Goal: Navigation & Orientation: Find specific page/section

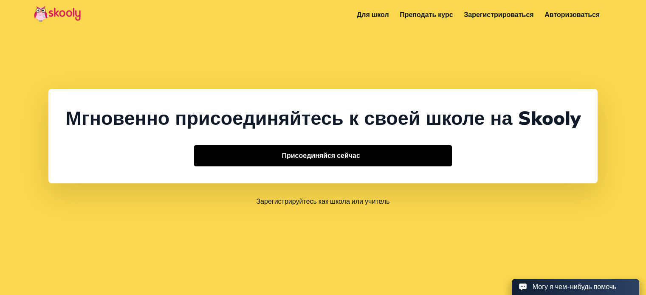
select select "48"
select select "[GEOGRAPHIC_DATA]"
select select "Europe/[GEOGRAPHIC_DATA]"
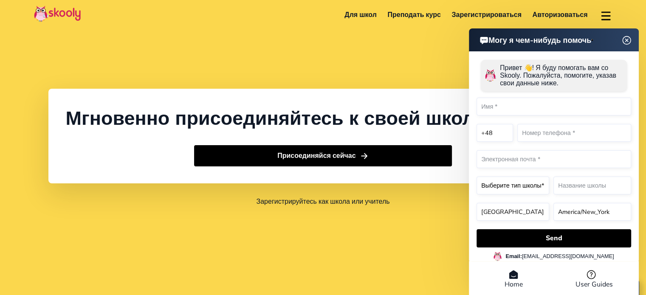
click at [432, 64] on div "Мгновенно присоединяйтесь к своей школе на Skooly Присоединяйся сейчас Зарегист…" at bounding box center [323, 147] width 646 height 295
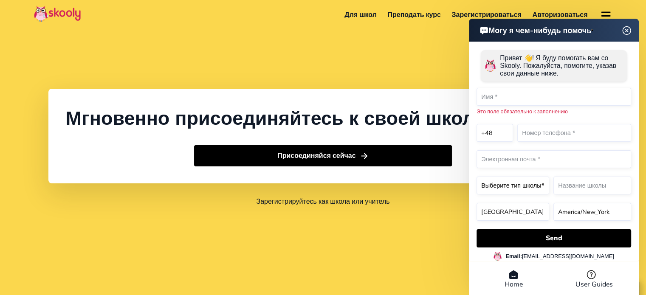
click at [430, 64] on div "Мгновенно присоединяйтесь к своей школе на Skooly Присоединяйся сейчас Зарегист…" at bounding box center [323, 147] width 646 height 295
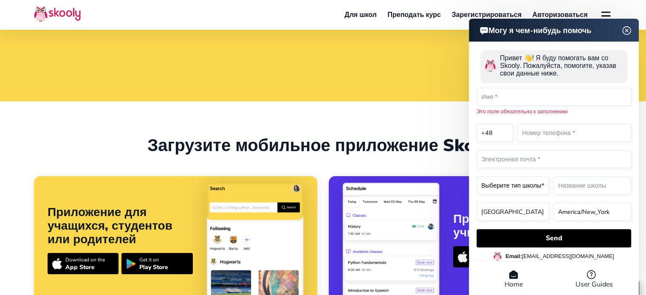
scroll to position [212, 0]
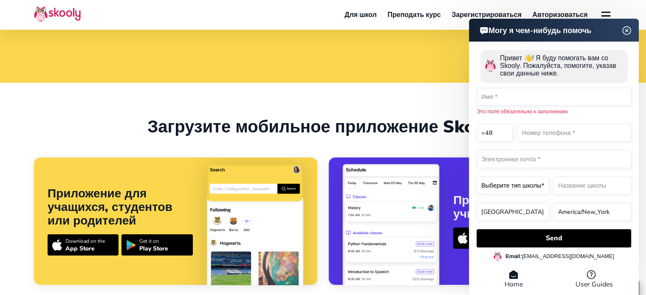
click at [624, 29] on img at bounding box center [626, 30] width 16 height 11
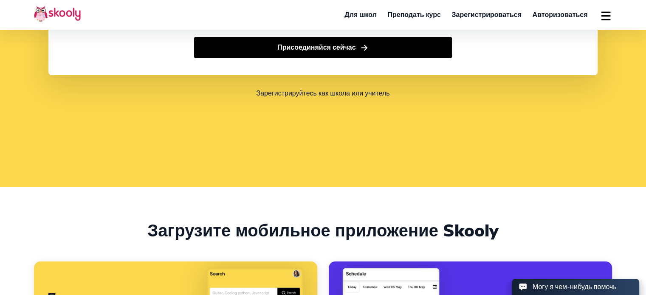
scroll to position [0, 0]
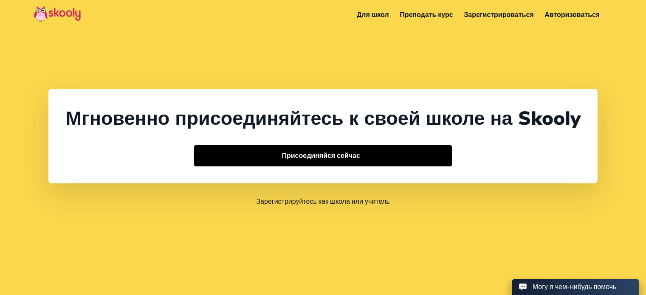
select select "48"
select select "[GEOGRAPHIC_DATA]"
select select "Europe/[GEOGRAPHIC_DATA]"
